Goal: Task Accomplishment & Management: Manage account settings

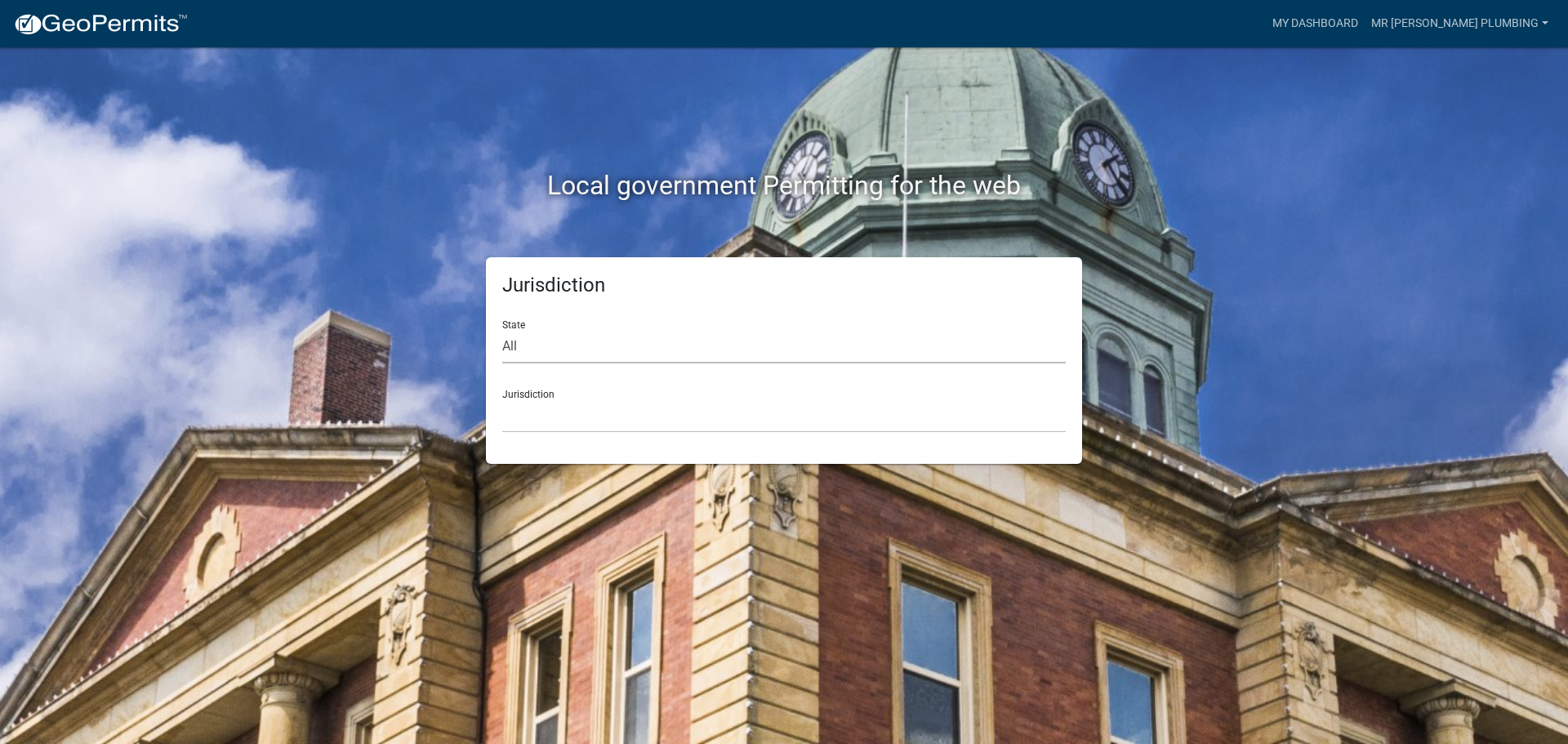
click at [541, 347] on select "All [US_STATE] [US_STATE] [US_STATE] [US_STATE] [US_STATE] [US_STATE] [US_STATE…" at bounding box center [784, 347] width 564 height 33
select select "[US_STATE]"
click at [503, 330] on select "All [US_STATE] [US_STATE] [US_STATE] [US_STATE] [US_STATE] [US_STATE] [US_STATE…" at bounding box center [784, 347] width 564 height 33
click at [543, 428] on select "City of [GEOGRAPHIC_DATA], [US_STATE] City of [GEOGRAPHIC_DATA], [US_STATE] Cit…" at bounding box center [784, 416] width 564 height 33
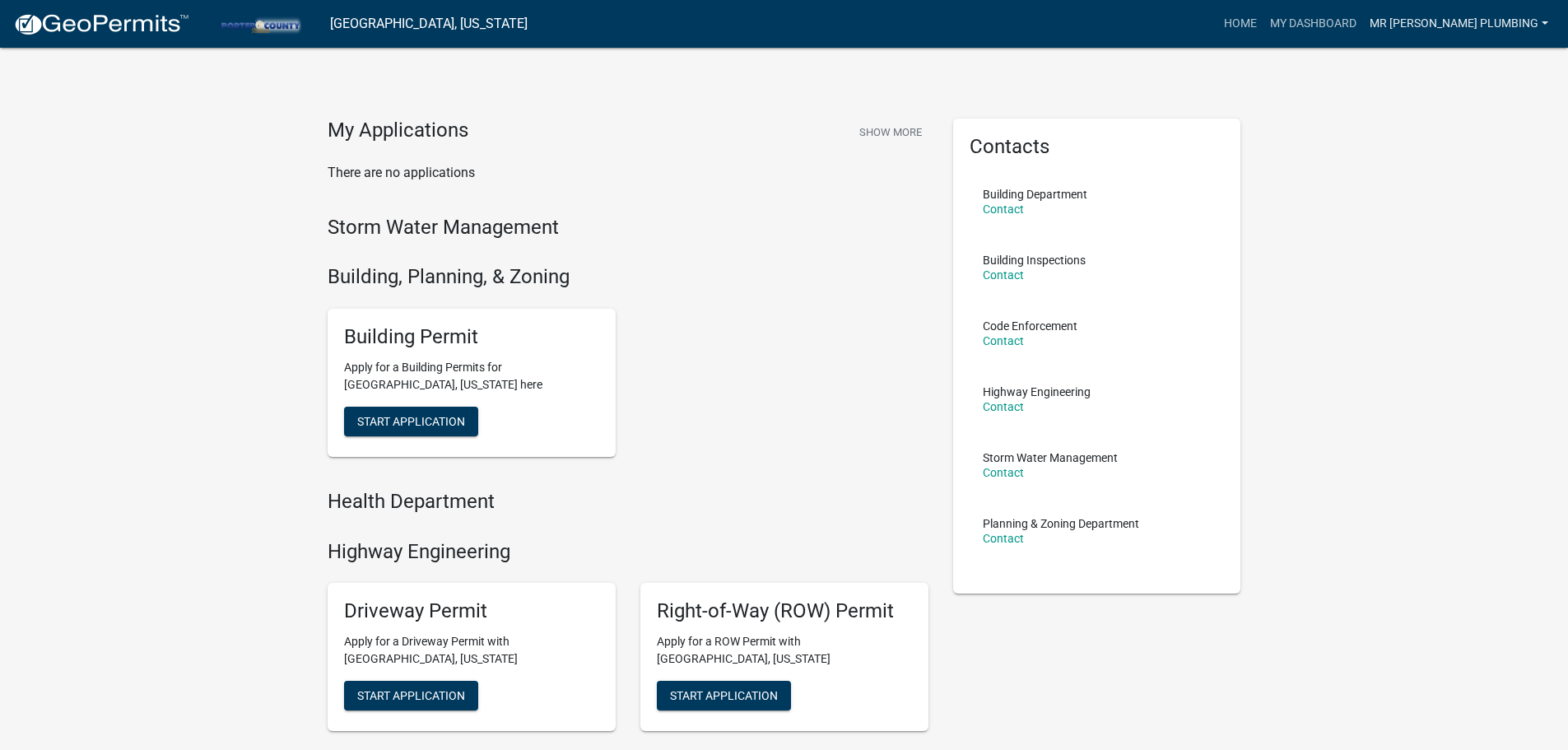
click at [1430, 23] on link "Mr [PERSON_NAME] Plumbing" at bounding box center [1459, 24] width 191 height 31
click at [1453, 67] on link "Account" at bounding box center [1489, 68] width 132 height 39
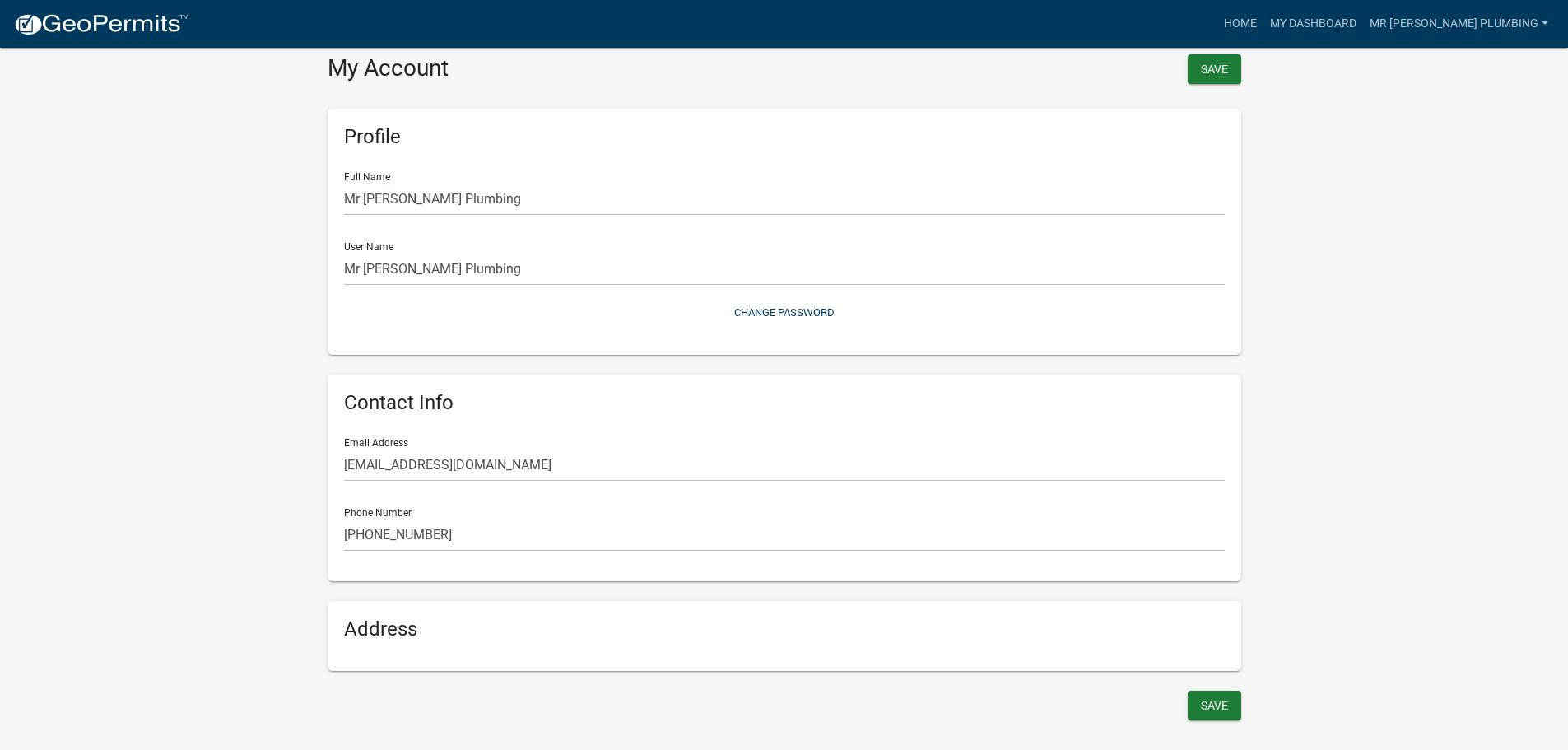
scroll to position [20, 0]
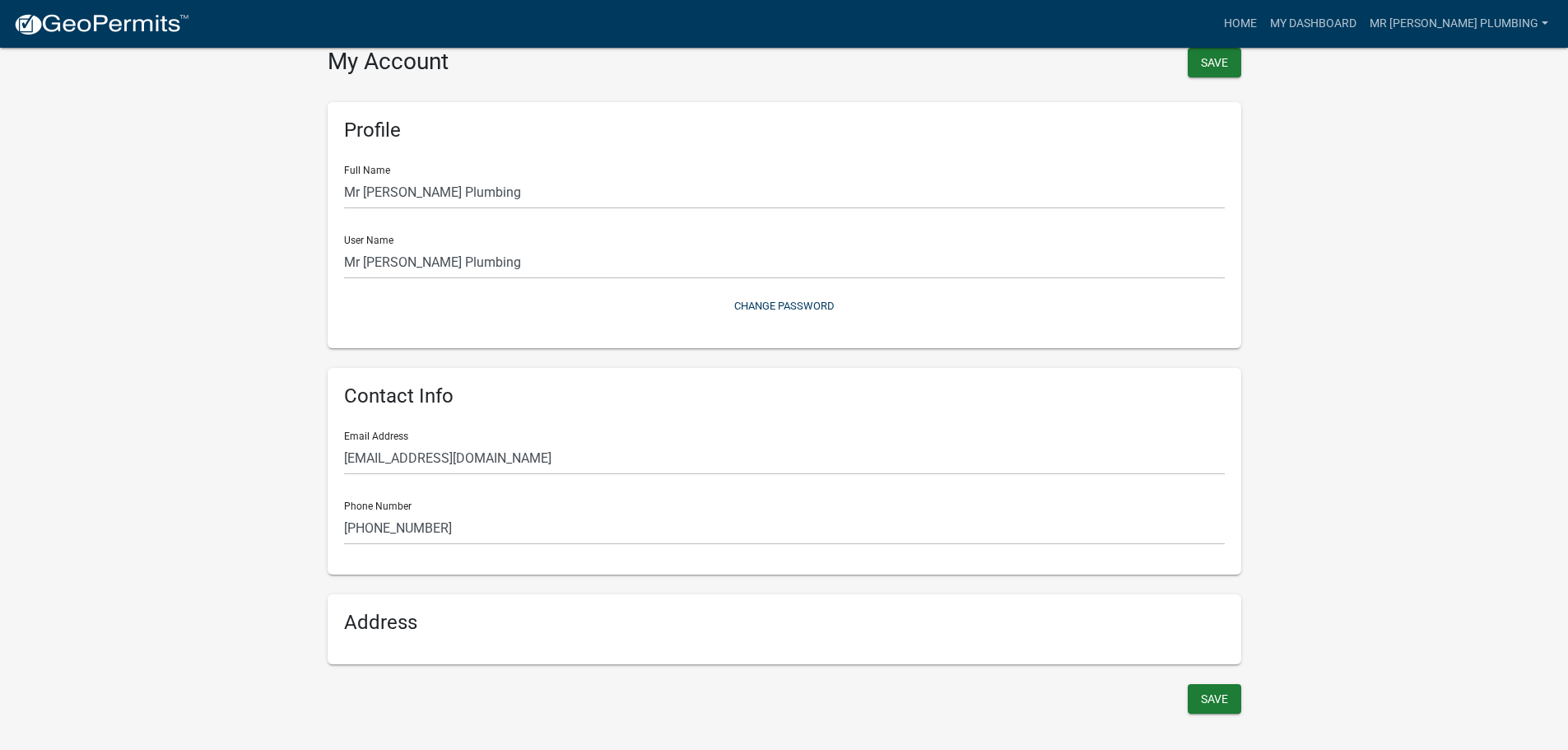
click at [373, 618] on h6 "Address" at bounding box center [784, 622] width 881 height 24
click at [409, 642] on div "Address" at bounding box center [784, 628] width 914 height 70
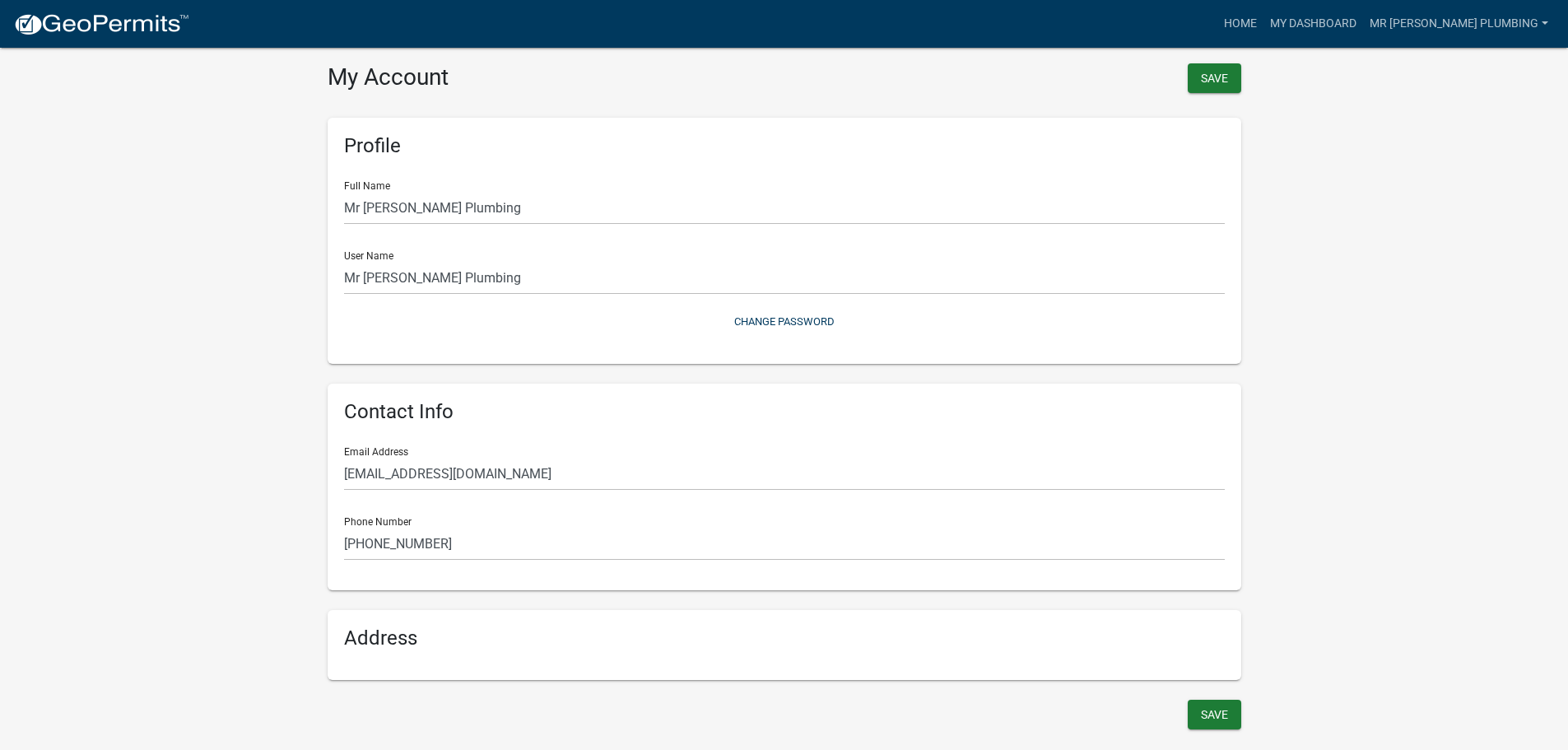
scroll to position [0, 0]
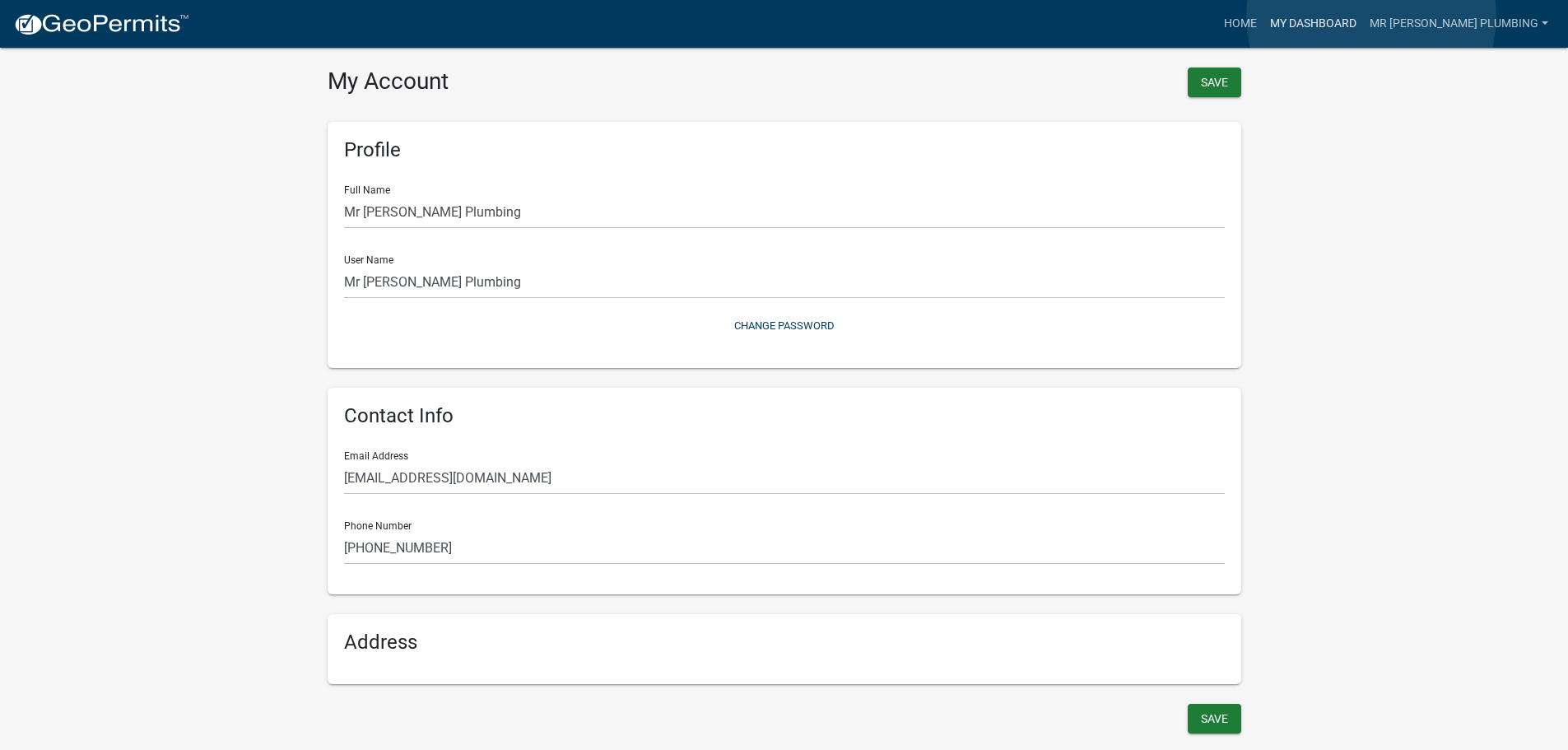
click at [1364, 17] on link "My Dashboard" at bounding box center [1313, 24] width 99 height 31
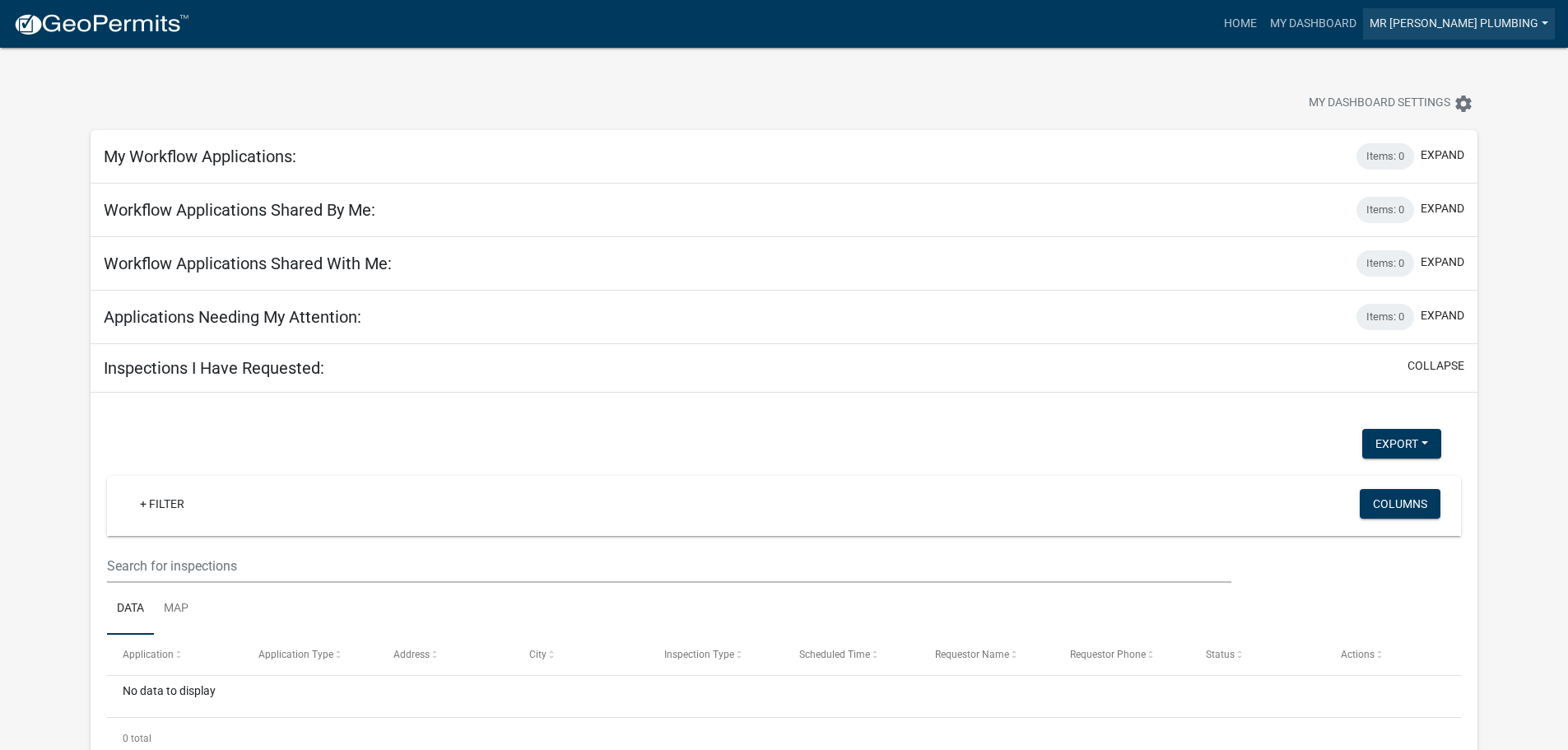
click at [1495, 27] on link "Mr [PERSON_NAME] Plumbing" at bounding box center [1459, 24] width 191 height 31
click at [1476, 70] on link "Account" at bounding box center [1489, 68] width 132 height 39
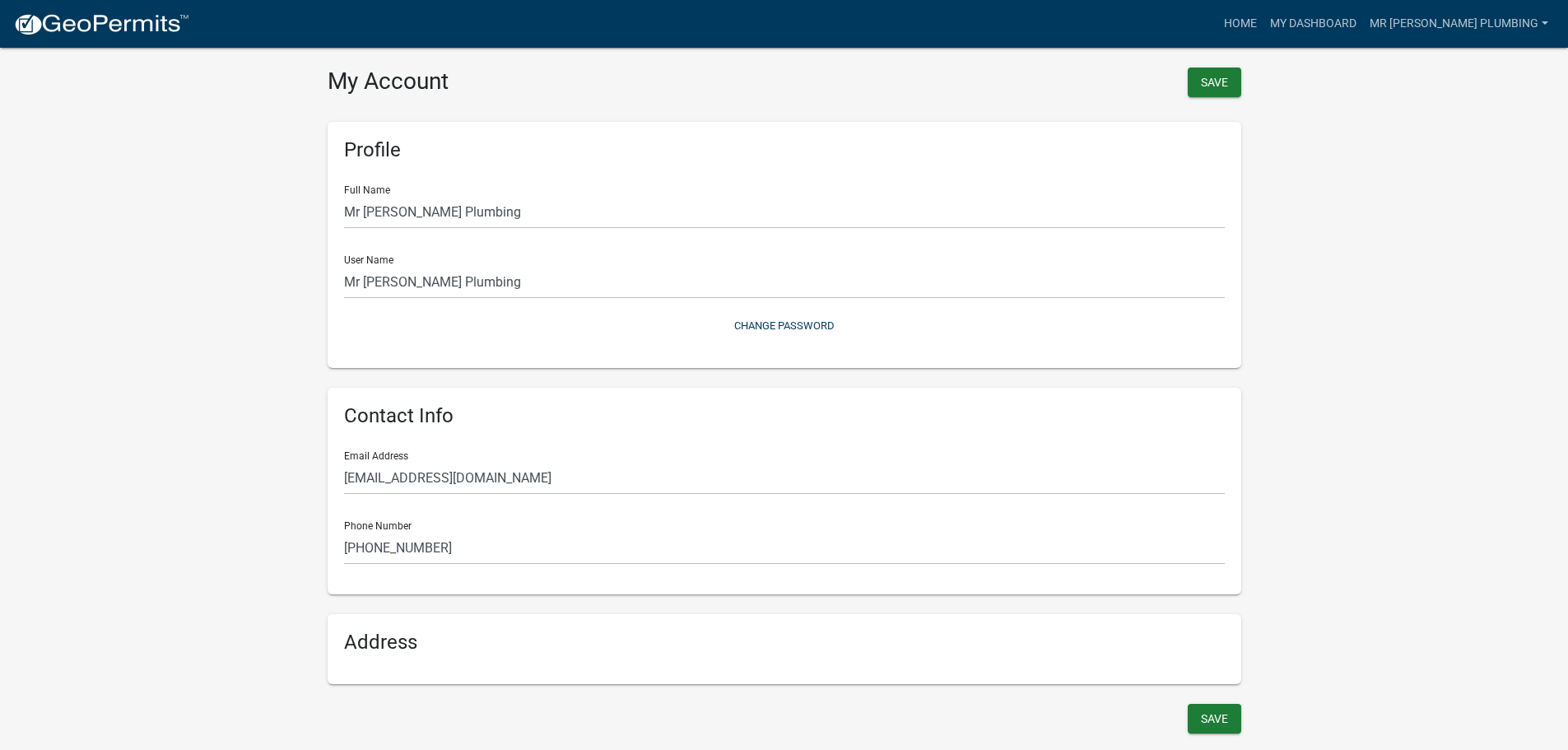
scroll to position [20, 0]
